Goal: Task Accomplishment & Management: Use online tool/utility

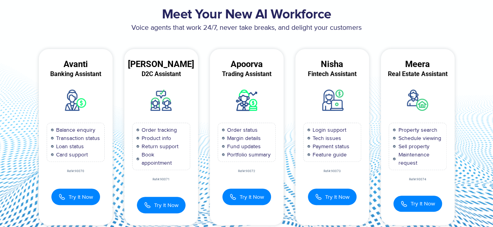
scroll to position [44, 0]
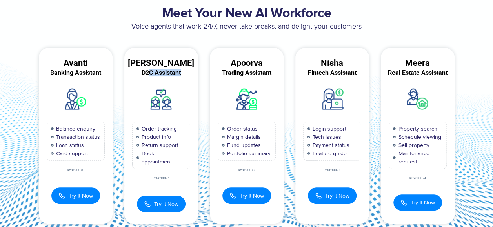
drag, startPoint x: 149, startPoint y: 77, endPoint x: 182, endPoint y: 82, distance: 33.6
click at [182, 82] on div "[PERSON_NAME] D2C Assistant Order tracking Product info Return support Book app…" at bounding box center [161, 136] width 74 height 176
drag, startPoint x: 182, startPoint y: 82, endPoint x: 278, endPoint y: 67, distance: 96.8
click at [278, 67] on div "[PERSON_NAME] Trading Assistant Order status Margin details Fund updates Portfo…" at bounding box center [247, 136] width 74 height 176
drag, startPoint x: 278, startPoint y: 67, endPoint x: 347, endPoint y: 71, distance: 69.2
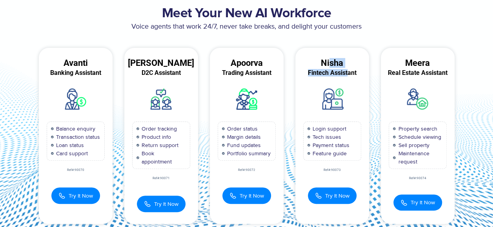
click at [347, 71] on div "Nisha Fintech Assistant Login support Tech issues Payment status Feature guide …" at bounding box center [332, 136] width 74 height 176
click at [355, 129] on li "Login support" at bounding box center [332, 129] width 49 height 8
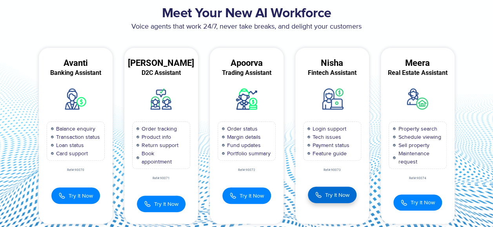
click at [329, 197] on span "Try It Now" at bounding box center [337, 195] width 24 height 8
